Goal: Information Seeking & Learning: Learn about a topic

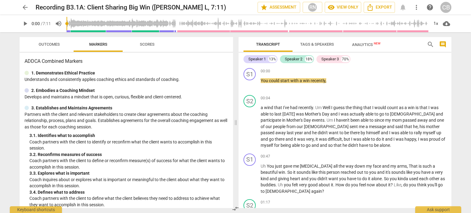
click at [26, 24] on span "play_arrow" at bounding box center [24, 23] width 7 height 7
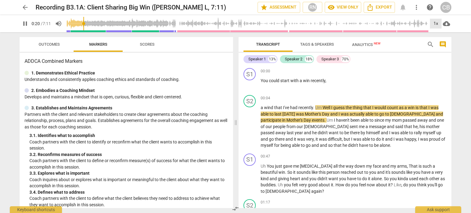
click at [432, 25] on div "1x" at bounding box center [436, 24] width 12 height 10
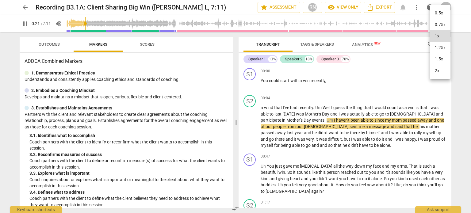
click at [439, 56] on li "1.5x" at bounding box center [440, 59] width 21 height 12
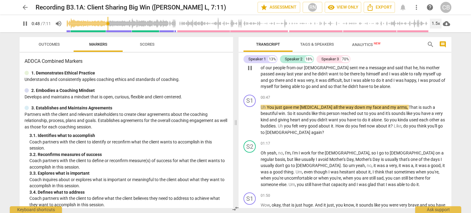
scroll to position [59, 0]
click at [144, 45] on span "Scores" at bounding box center [147, 44] width 15 height 5
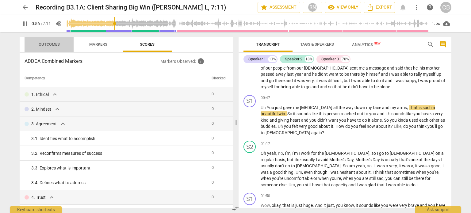
click at [44, 49] on button "Outcomes" at bounding box center [49, 44] width 49 height 15
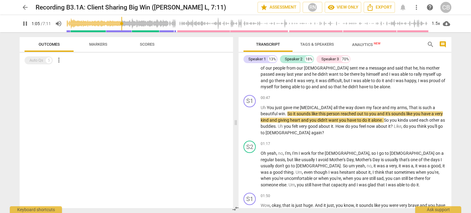
click at [92, 45] on span "Markers" at bounding box center [98, 44] width 18 height 5
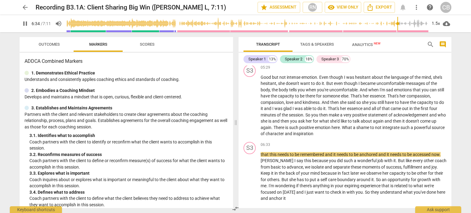
scroll to position [515, 0]
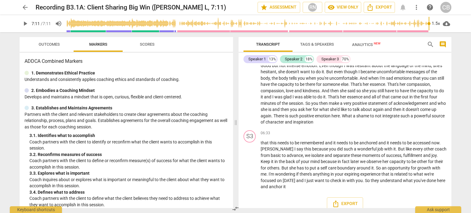
type input "431"
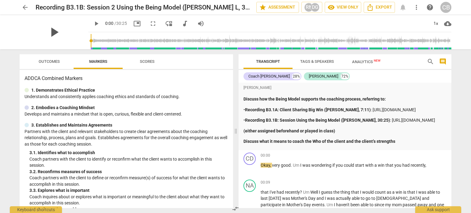
click at [46, 38] on span "play_arrow" at bounding box center [54, 32] width 16 height 16
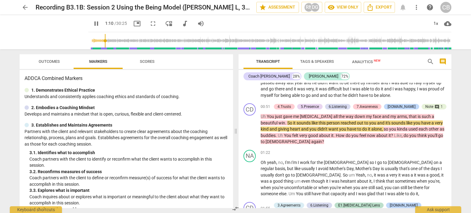
scroll to position [135, 0]
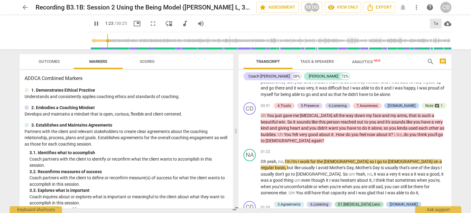
click at [433, 22] on div "1x" at bounding box center [436, 24] width 12 height 10
click at [441, 47] on li "1.25x" at bounding box center [440, 48] width 21 height 12
click at [433, 22] on div "1.25x" at bounding box center [436, 24] width 12 height 10
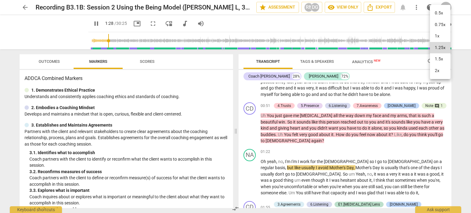
click at [441, 55] on li "1.5x" at bounding box center [440, 59] width 21 height 12
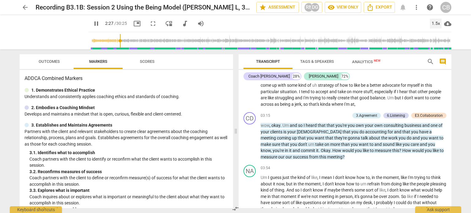
scroll to position [343, 0]
click at [148, 57] on button "Scores" at bounding box center [147, 61] width 49 height 15
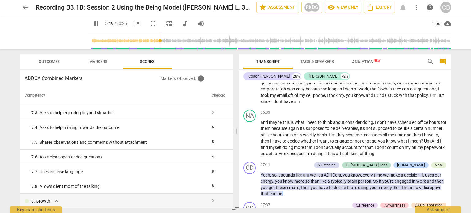
scroll to position [586, 0]
click at [93, 23] on span "pause" at bounding box center [96, 23] width 7 height 7
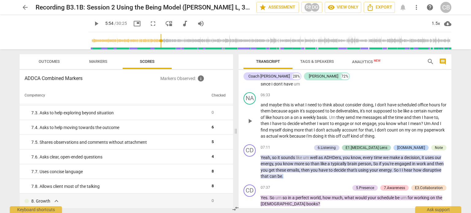
scroll to position [603, 0]
click at [93, 22] on span "play_arrow" at bounding box center [96, 23] width 7 height 7
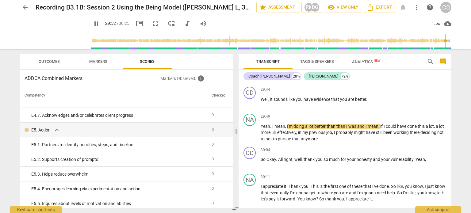
scroll to position [1189, 0]
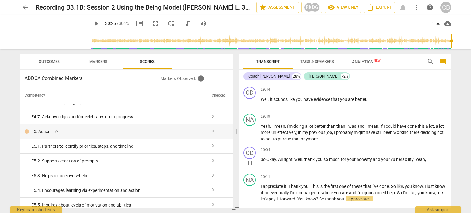
type input "1825"
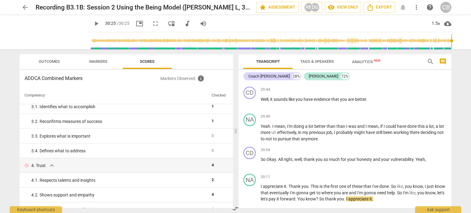
scroll to position [0, 0]
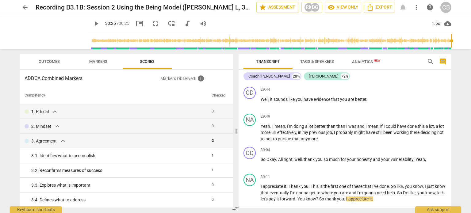
click at [442, 9] on div "CB" at bounding box center [445, 7] width 11 height 11
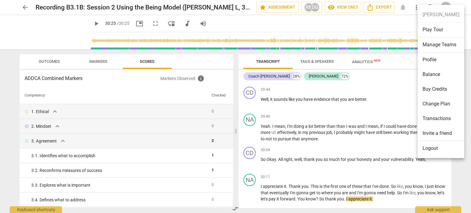
click at [434, 64] on li "Profile" at bounding box center [440, 59] width 47 height 15
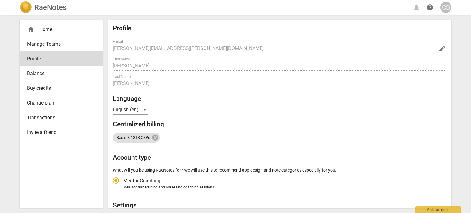
radio input "false"
click at [48, 49] on link "Manage Teams" at bounding box center [61, 44] width 83 height 15
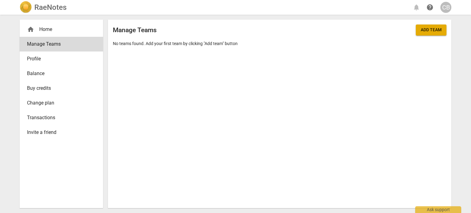
click at [27, 9] on img at bounding box center [26, 7] width 12 height 12
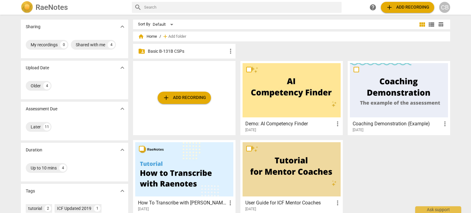
click at [175, 51] on p "Basic B-131B CSPs" at bounding box center [187, 51] width 79 height 6
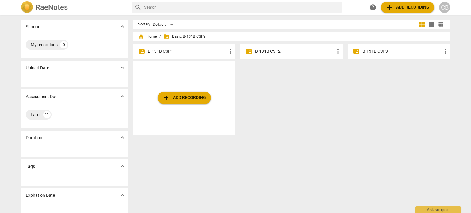
click at [187, 51] on p "B-131B CSP1" at bounding box center [187, 51] width 79 height 6
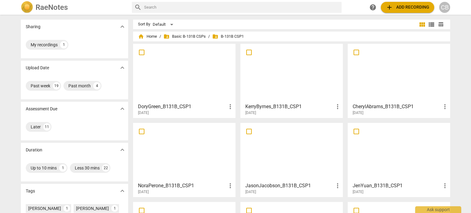
click at [178, 109] on h3 "DoryGreen_B131B_CSP1" at bounding box center [182, 106] width 89 height 7
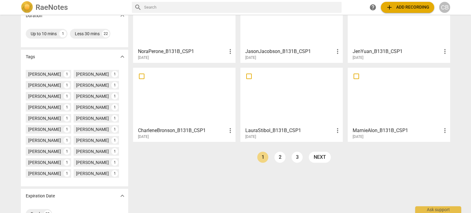
scroll to position [138, 0]
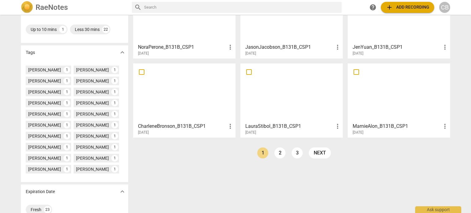
click at [184, 95] on div at bounding box center [184, 93] width 98 height 54
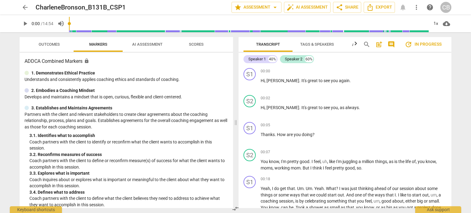
click at [145, 46] on span "AI Assessment" at bounding box center [147, 44] width 30 height 5
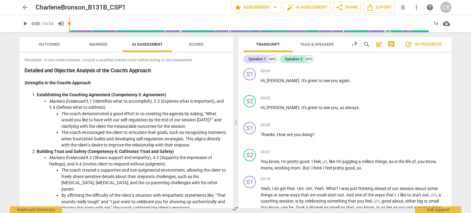
drag, startPoint x: 50, startPoint y: 201, endPoint x: 29, endPoint y: 37, distance: 164.5
click at [29, 37] on div "Outcomes Markers AI Assessment Scores Disclaimer: AI can make mistakes. Consult…" at bounding box center [126, 122] width 213 height 171
copy div "Loremipsum: DO sit amet consecte. Adipisc e seddoeius tempor incid utlabo etdol…"
click at [417, 8] on span "more_vert" at bounding box center [415, 7] width 7 height 7
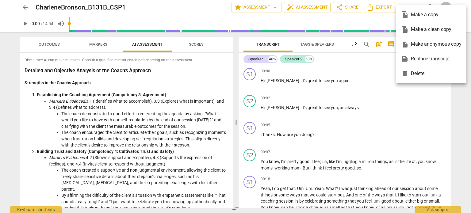
click at [453, 105] on div at bounding box center [235, 106] width 471 height 213
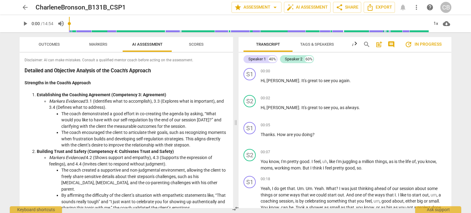
click at [191, 44] on span "Scores" at bounding box center [196, 44] width 15 height 5
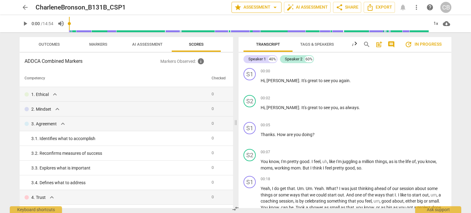
click at [271, 10] on span "arrow_drop_down" at bounding box center [274, 7] width 7 height 7
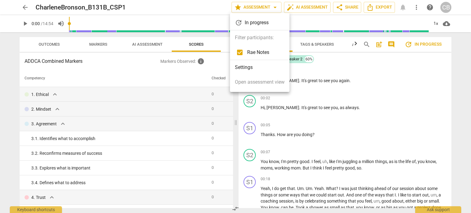
click at [183, 9] on div at bounding box center [235, 106] width 471 height 213
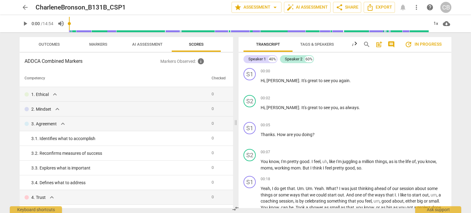
click at [100, 45] on span "Markers" at bounding box center [98, 44] width 18 height 5
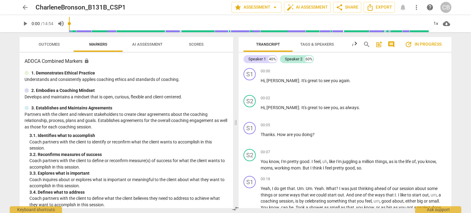
click at [61, 43] on span "Outcomes" at bounding box center [49, 44] width 36 height 8
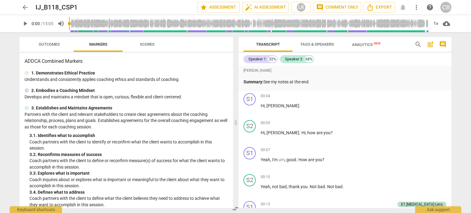
click at [144, 45] on span "Scores" at bounding box center [147, 44] width 15 height 5
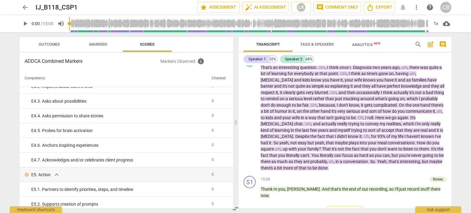
scroll to position [1250, 0]
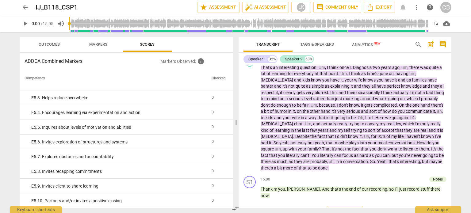
click at [56, 44] on span "Outcomes" at bounding box center [49, 44] width 21 height 5
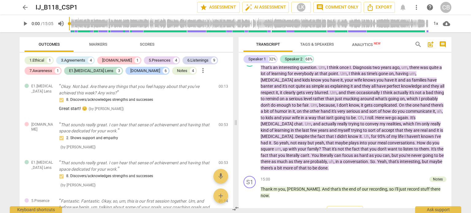
click at [100, 42] on span "Markers" at bounding box center [98, 44] width 18 height 5
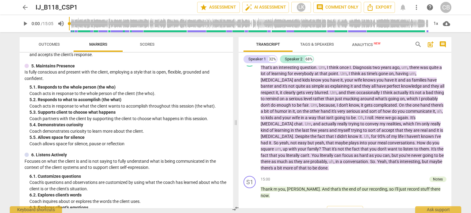
scroll to position [0, 0]
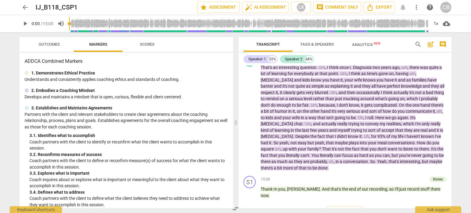
click at [364, 39] on button "Analytics New" at bounding box center [365, 44] width 49 height 15
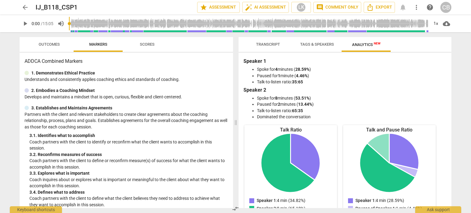
click at [322, 44] on span "Tags & Speakers" at bounding box center [317, 44] width 34 height 5
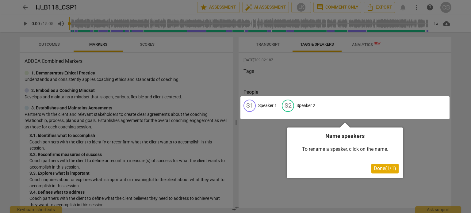
click at [261, 47] on div at bounding box center [235, 106] width 471 height 213
click at [104, 61] on div at bounding box center [235, 106] width 471 height 213
click at [227, 168] on div at bounding box center [235, 106] width 471 height 213
